Goal: Information Seeking & Learning: Learn about a topic

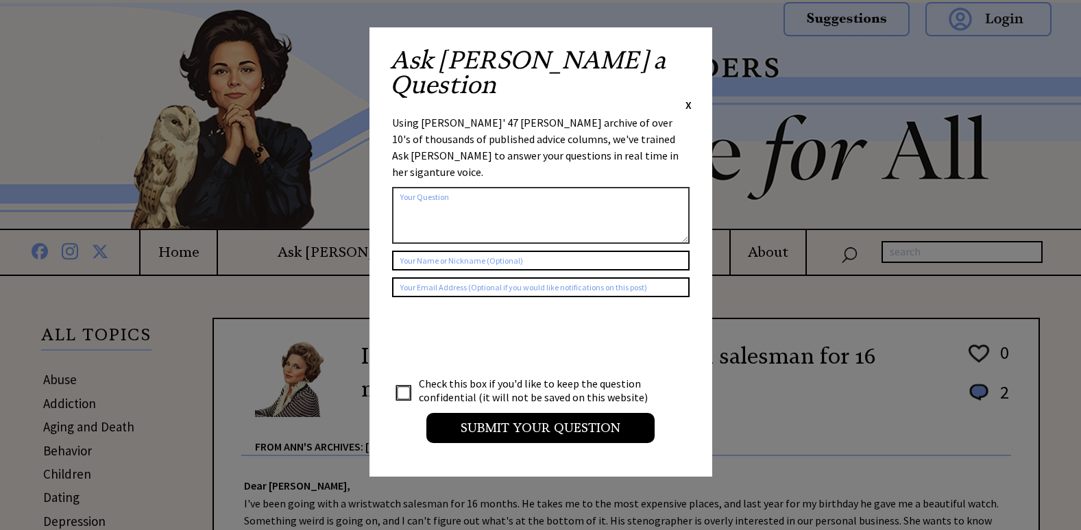
click at [689, 98] on span "X" at bounding box center [688, 105] width 6 height 14
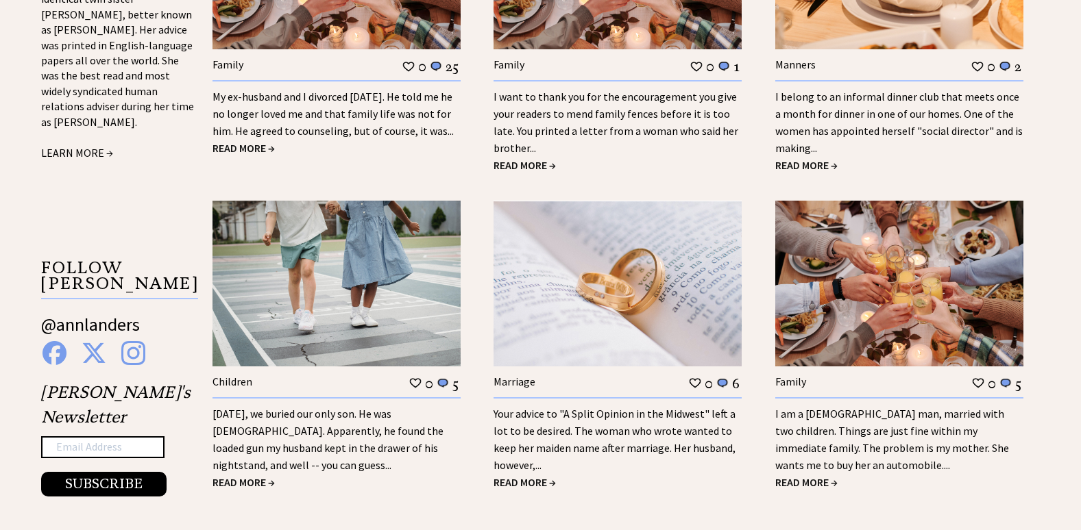
scroll to position [1302, 0]
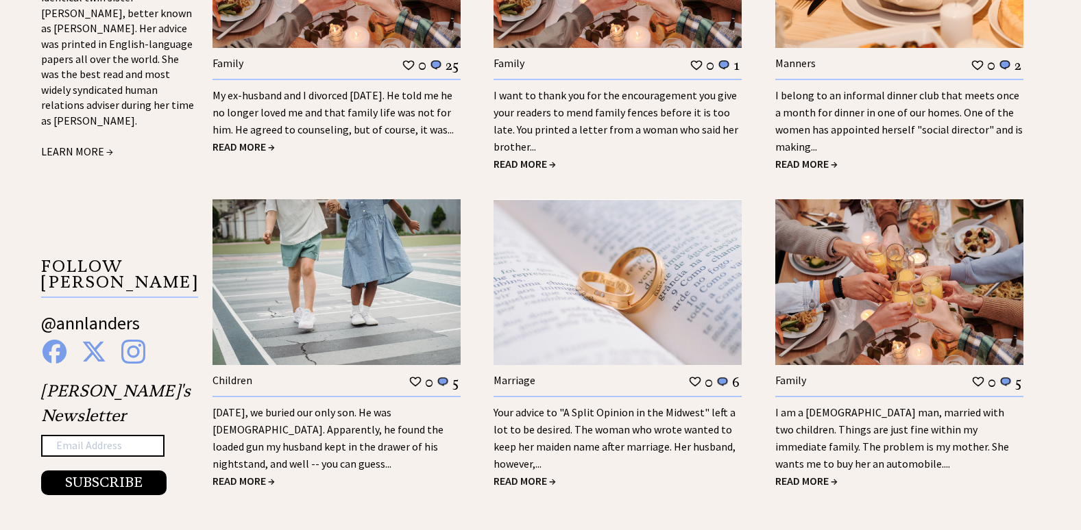
click at [804, 463] on link "I am a 42-year-old man, married with two children. Things are just fine within …" at bounding box center [892, 438] width 234 height 65
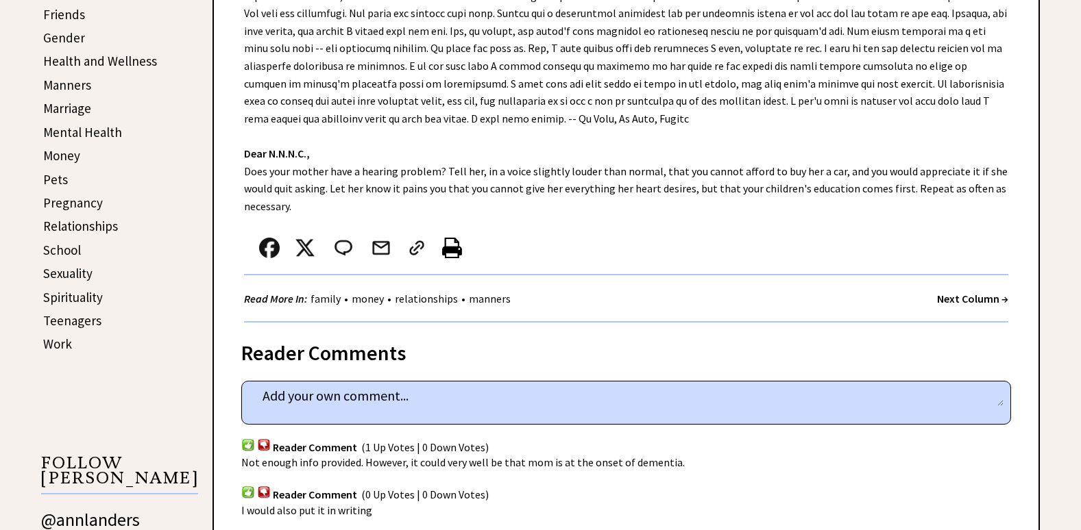
scroll to position [548, 0]
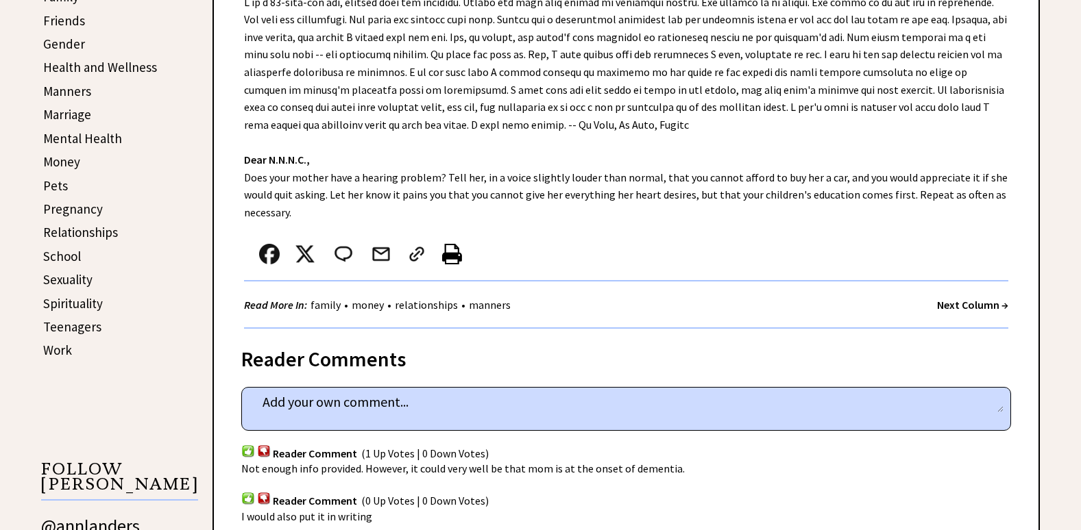
click at [981, 304] on strong "Next Column →" at bounding box center [972, 305] width 71 height 14
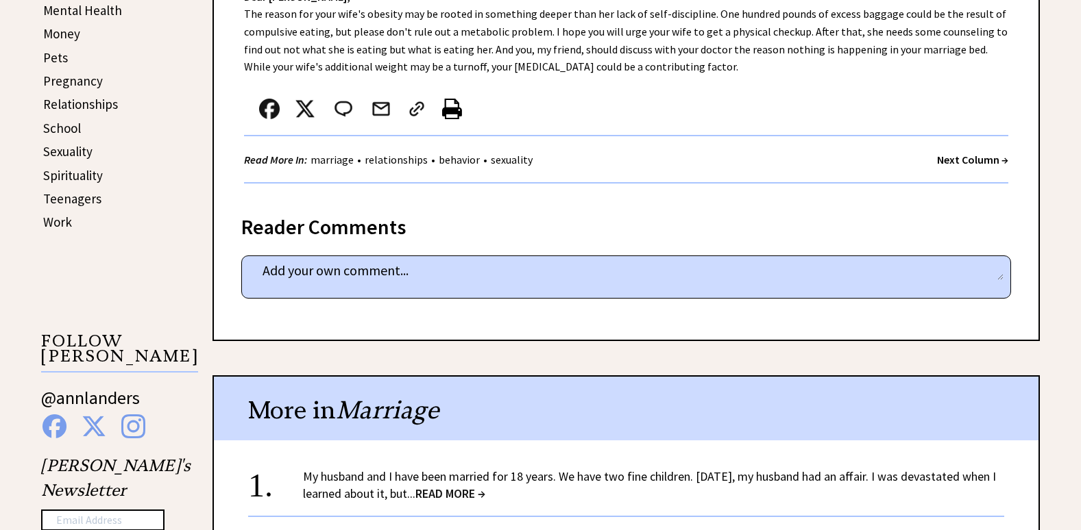
scroll to position [685, 0]
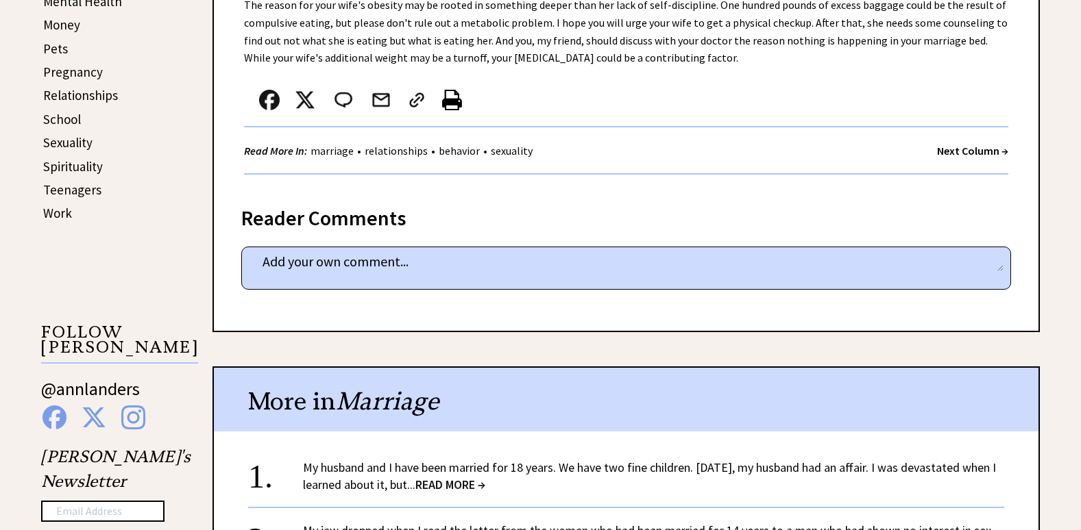
click at [968, 149] on strong "Next Column →" at bounding box center [972, 151] width 71 height 14
